Goal: Communication & Community: Share content

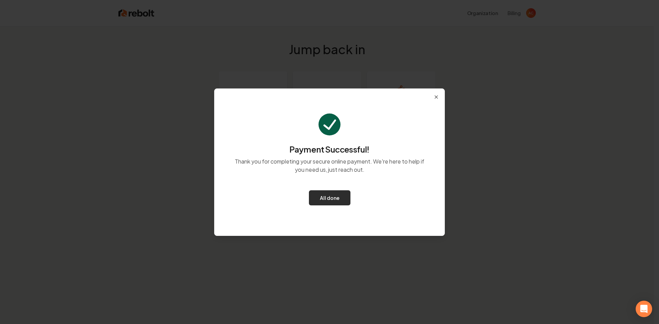
click at [330, 197] on button "All done" at bounding box center [330, 197] width 42 height 15
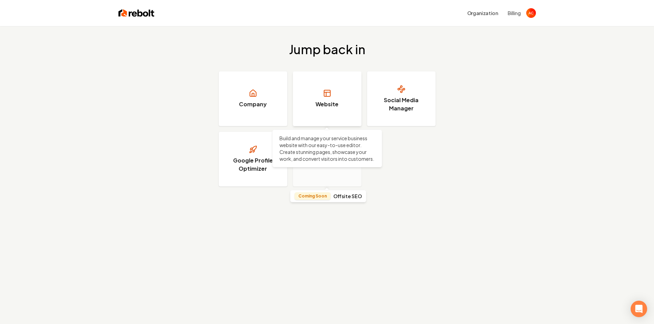
click at [318, 105] on h3 "Website" at bounding box center [326, 104] width 23 height 8
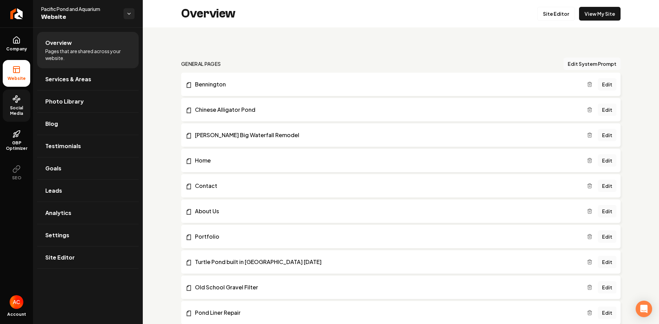
click at [17, 105] on link "Social Media" at bounding box center [16, 106] width 27 height 32
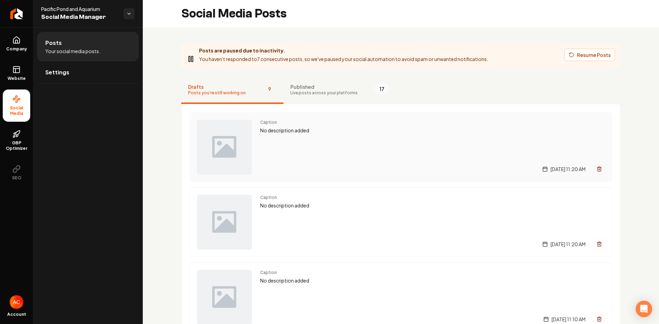
click at [224, 151] on img "Main content area" at bounding box center [224, 147] width 55 height 55
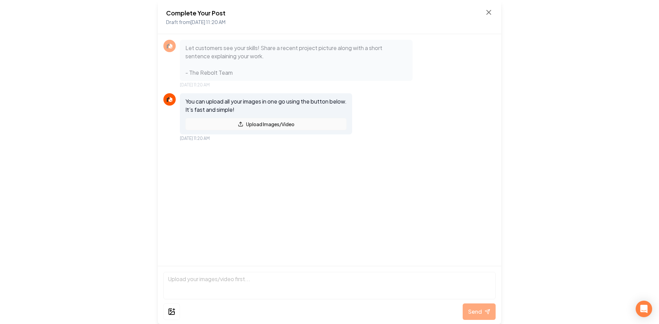
click at [257, 125] on button "Upload Images/Video" at bounding box center [265, 124] width 161 height 12
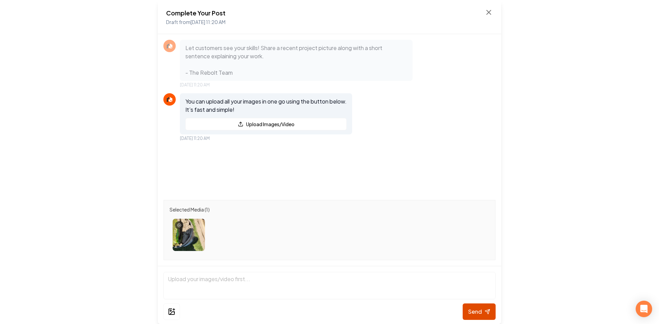
click at [482, 309] on button "Send" at bounding box center [478, 312] width 33 height 16
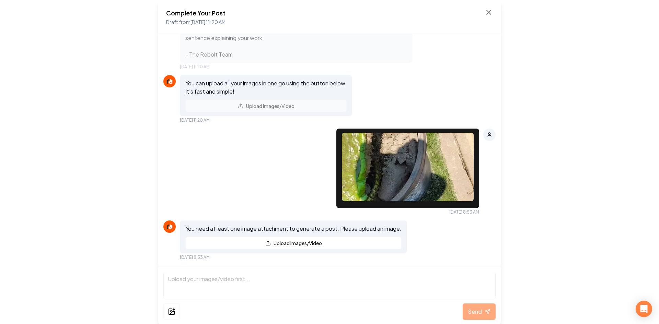
scroll to position [18, 0]
click at [281, 245] on button "Upload Images/Video" at bounding box center [293, 243] width 216 height 12
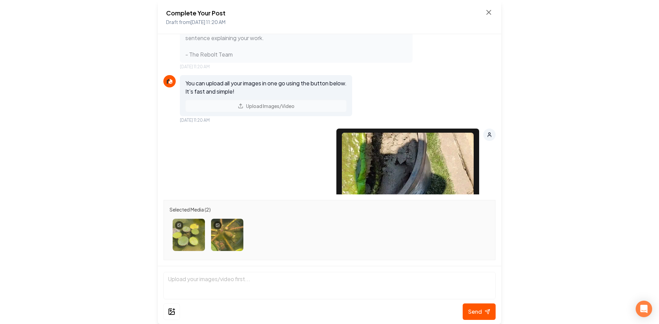
click at [215, 51] on p "Let customers see your skills! Share a recent project picture along with a shor…" at bounding box center [296, 42] width 222 height 33
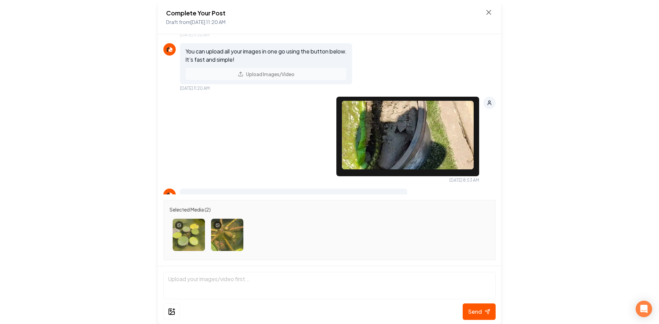
scroll to position [90, 0]
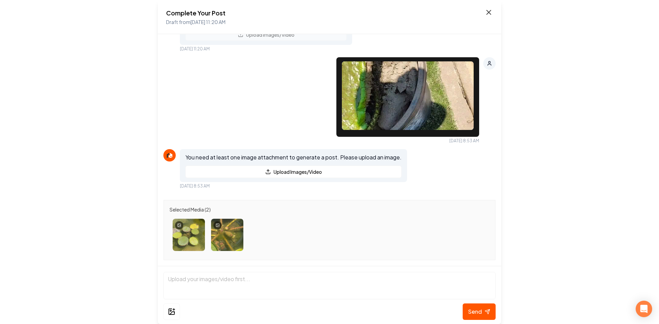
click at [486, 12] on icon at bounding box center [488, 12] width 8 height 8
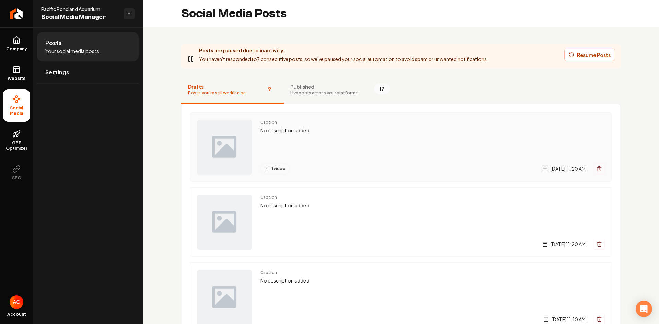
click at [226, 151] on img "Main content area" at bounding box center [224, 147] width 55 height 55
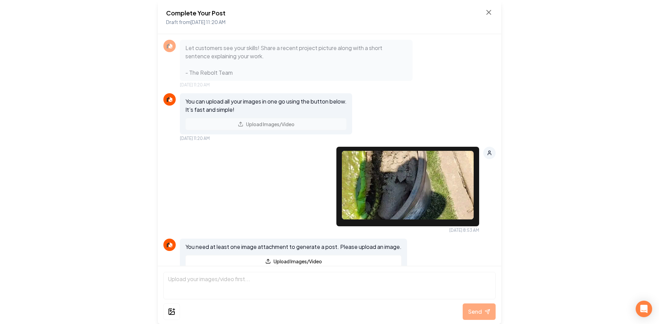
scroll to position [18, 0]
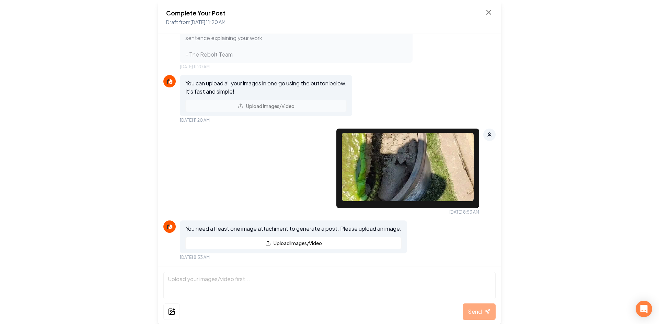
click at [237, 50] on p "Let customers see your skills! Share a recent project picture along with a shor…" at bounding box center [296, 42] width 222 height 33
click at [490, 12] on icon at bounding box center [488, 12] width 8 height 8
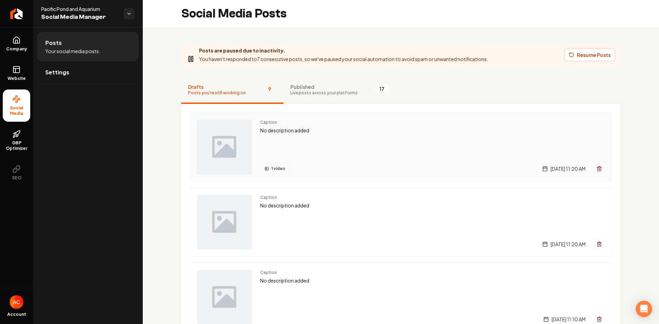
click at [274, 131] on p "No description added" at bounding box center [432, 131] width 344 height 8
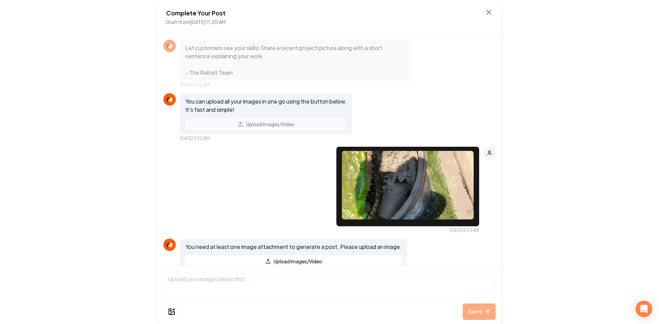
scroll to position [18, 0]
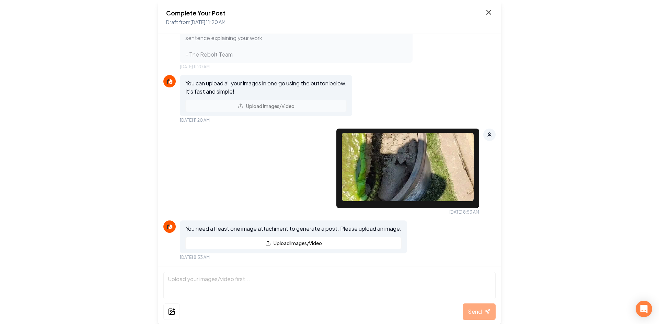
click at [488, 15] on icon at bounding box center [488, 12] width 8 height 8
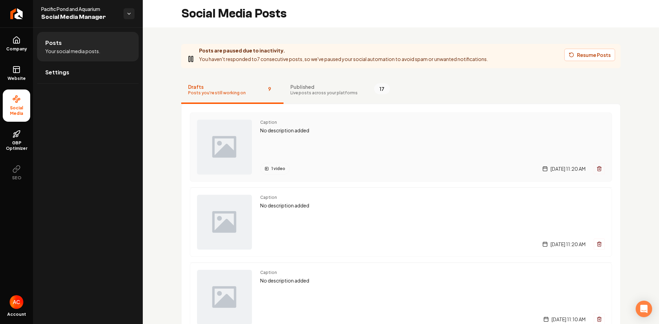
click at [599, 169] on line "Main content area" at bounding box center [599, 168] width 0 height 1
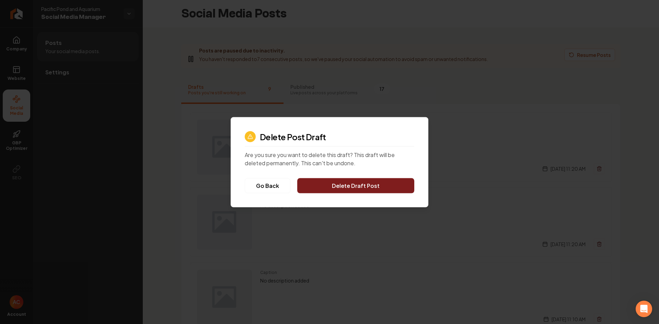
click at [341, 184] on button "Delete Draft Post" at bounding box center [355, 185] width 117 height 15
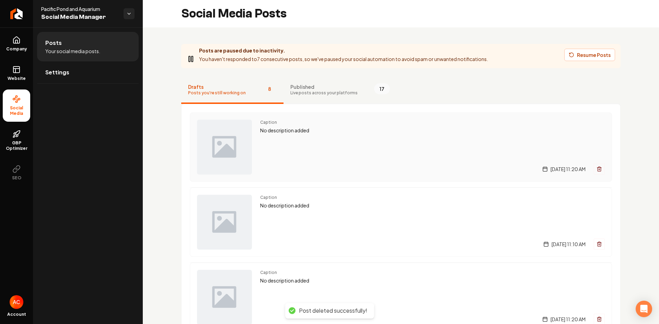
click at [284, 141] on div "Caption No description added [DATE] 11:20 AM" at bounding box center [432, 147] width 344 height 55
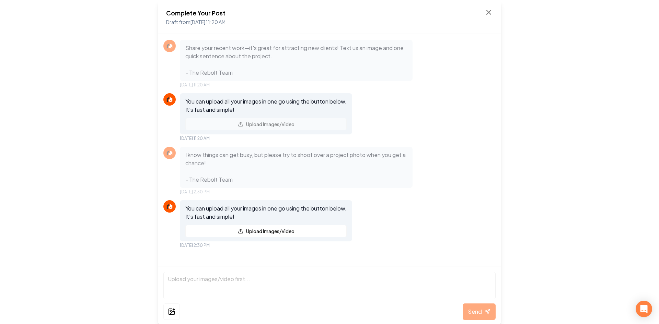
click at [228, 54] on p "Share your recent work—it's great for attracting new clients! Text us an image …" at bounding box center [296, 60] width 222 height 33
click at [256, 227] on button "Upload Images/Video" at bounding box center [265, 231] width 161 height 12
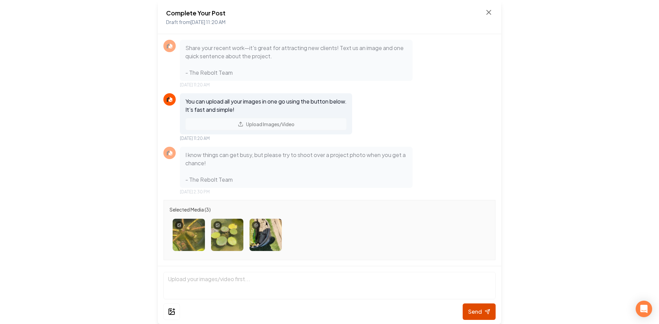
click at [479, 314] on span "Send" at bounding box center [475, 312] width 14 height 8
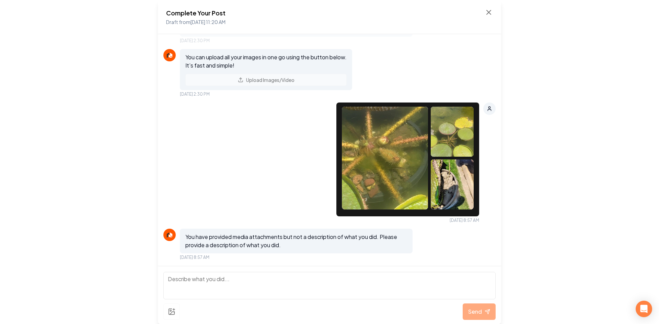
scroll to position [151, 0]
click at [195, 281] on textarea at bounding box center [329, 285] width 332 height 27
type textarea "Here is a [PERSON_NAME] Lily that we put in a large pond. A few weeks later you…"
click at [471, 315] on span "Send" at bounding box center [475, 312] width 14 height 8
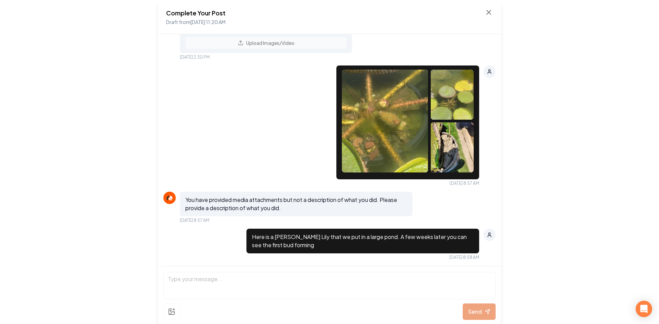
scroll to position [250, 0]
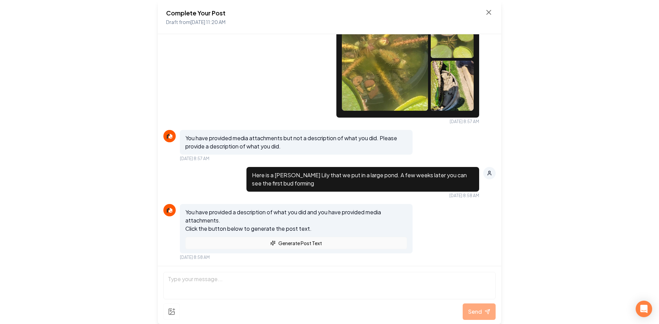
click at [297, 244] on button "Generate Post Text" at bounding box center [296, 243] width 222 height 12
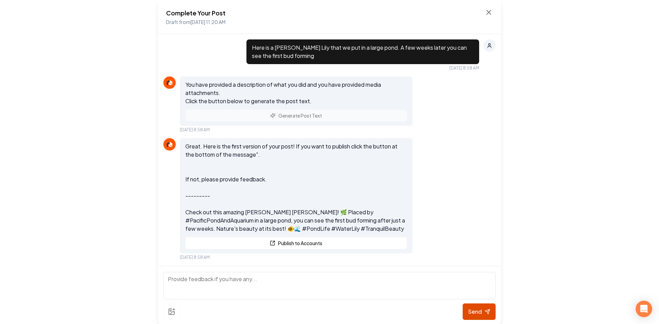
click at [479, 311] on span "Send" at bounding box center [475, 312] width 14 height 8
click at [299, 242] on button "Publish to Accounts" at bounding box center [296, 243] width 222 height 12
